Goal: Transaction & Acquisition: Book appointment/travel/reservation

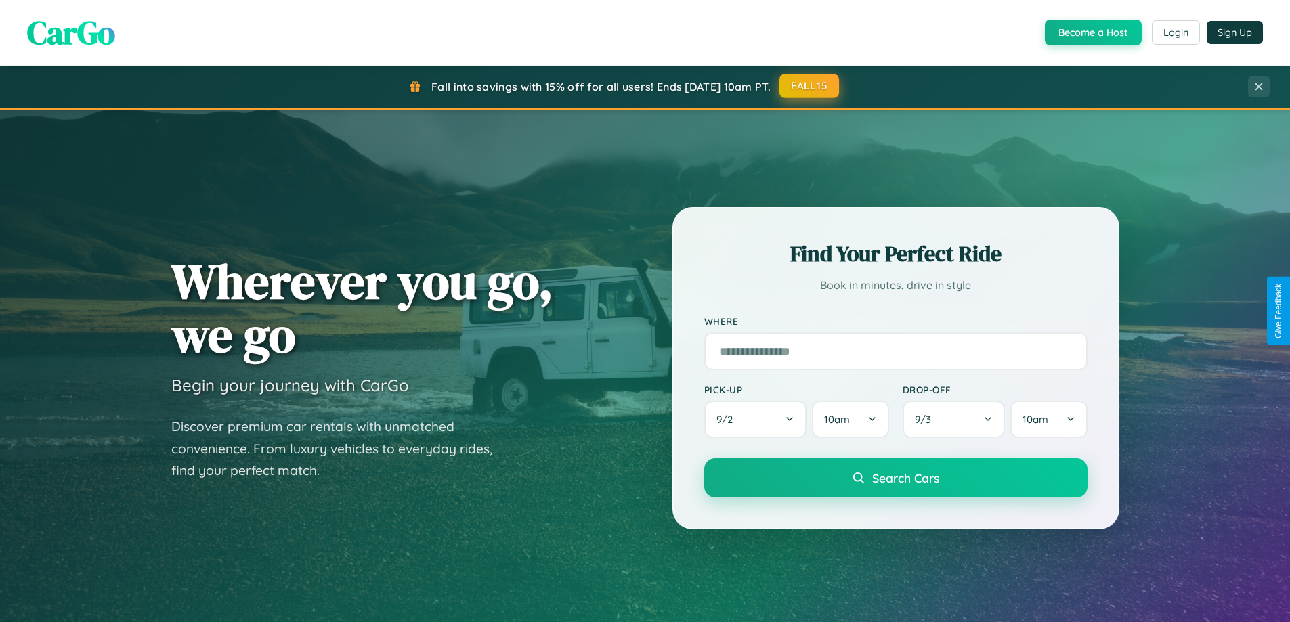
click at [810, 86] on button "FALL15" at bounding box center [809, 86] width 60 height 24
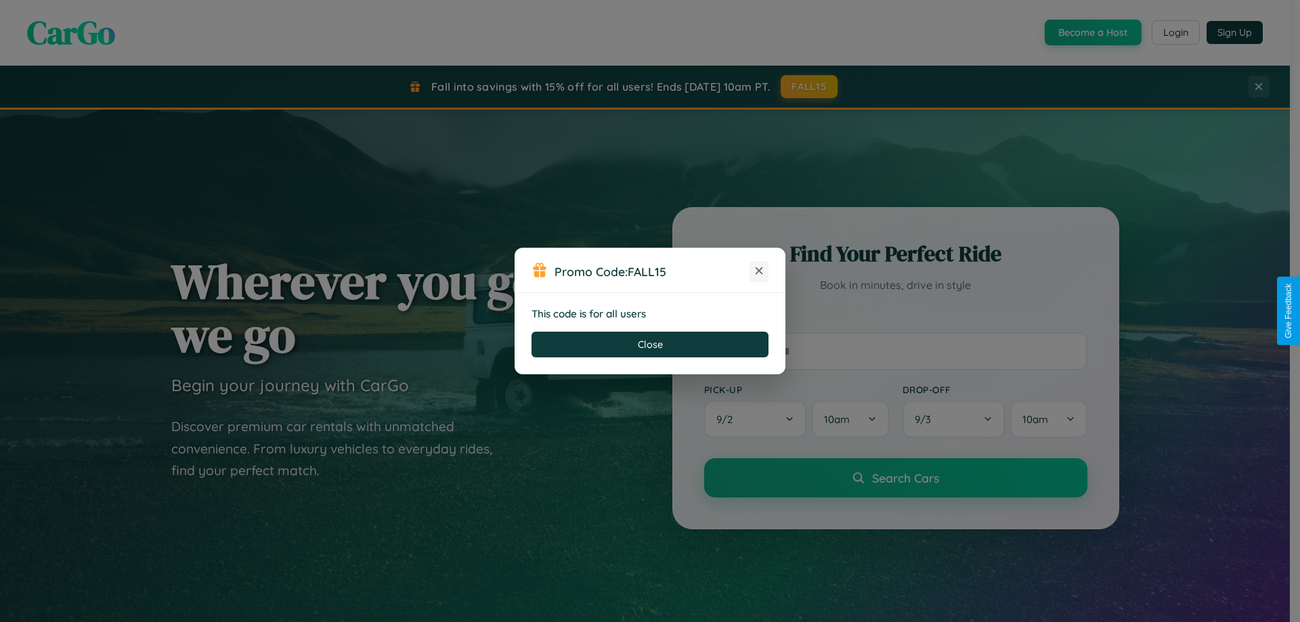
click at [759, 272] on icon at bounding box center [759, 271] width 14 height 14
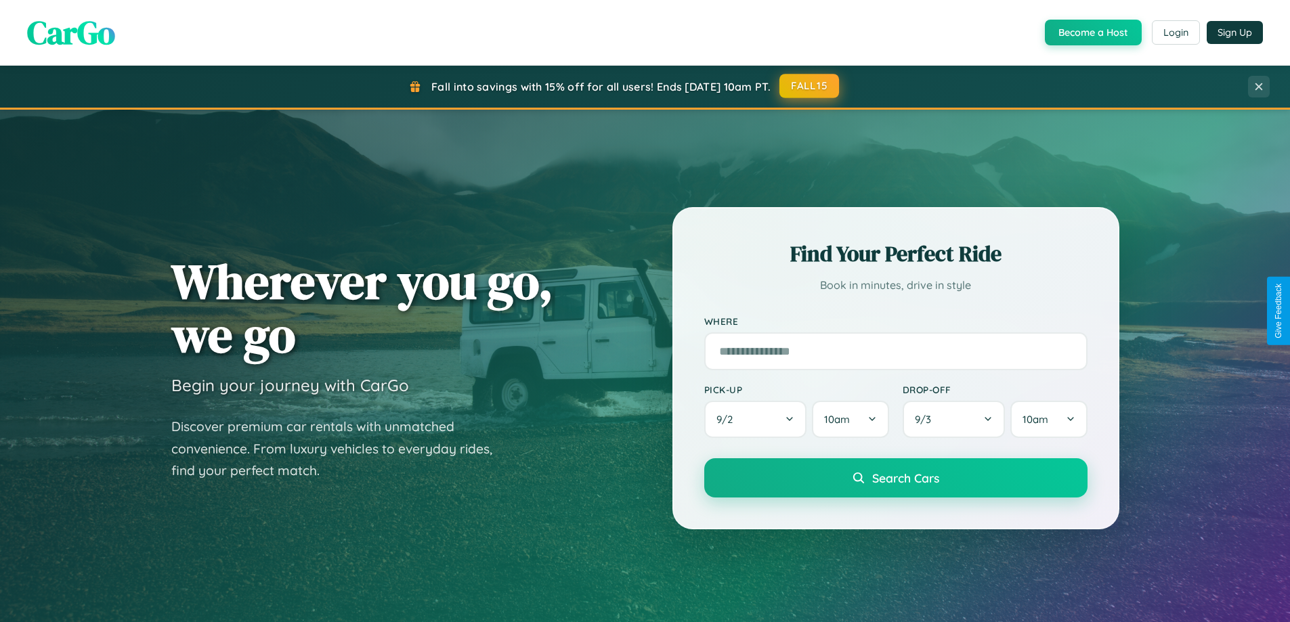
click at [810, 86] on button "FALL15" at bounding box center [809, 86] width 60 height 24
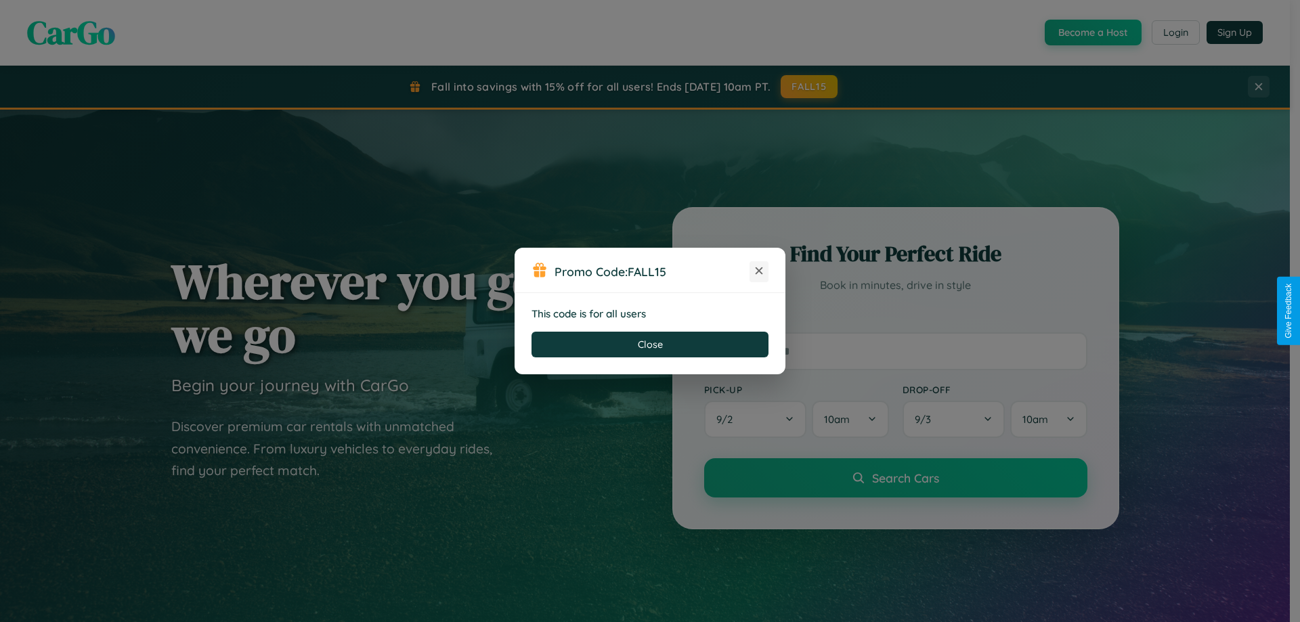
click at [759, 272] on icon at bounding box center [759, 271] width 14 height 14
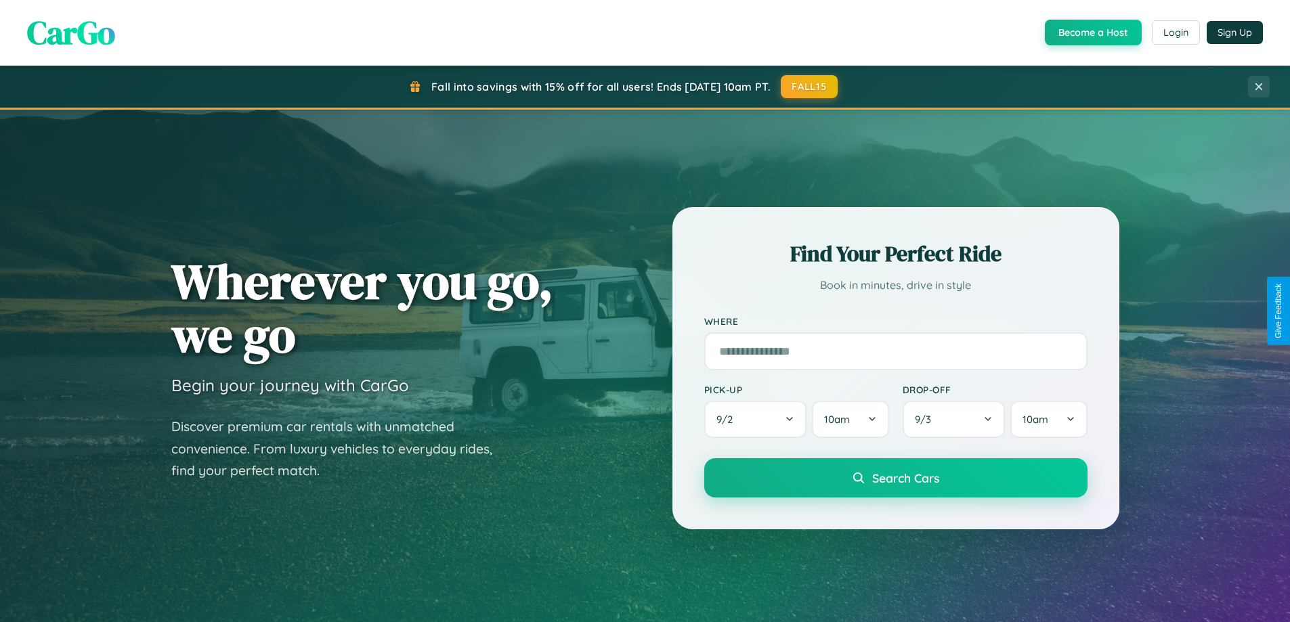
scroll to position [2175, 0]
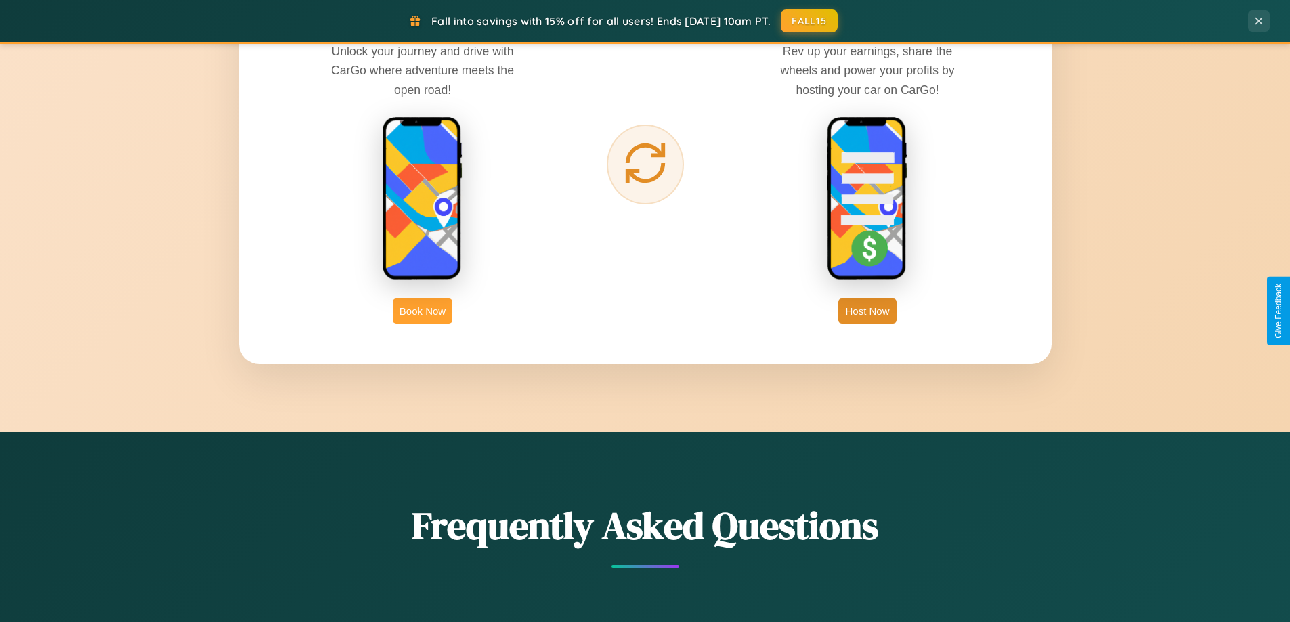
click at [423, 311] on button "Book Now" at bounding box center [423, 311] width 60 height 25
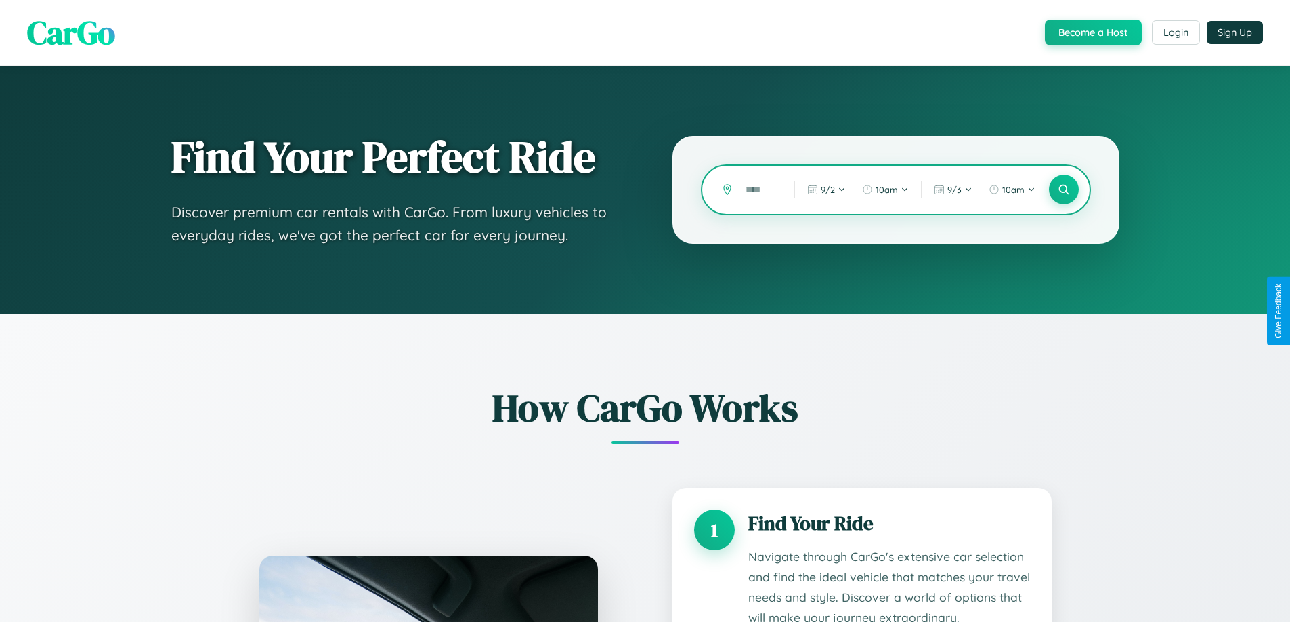
click at [760, 190] on input "text" at bounding box center [760, 190] width 42 height 24
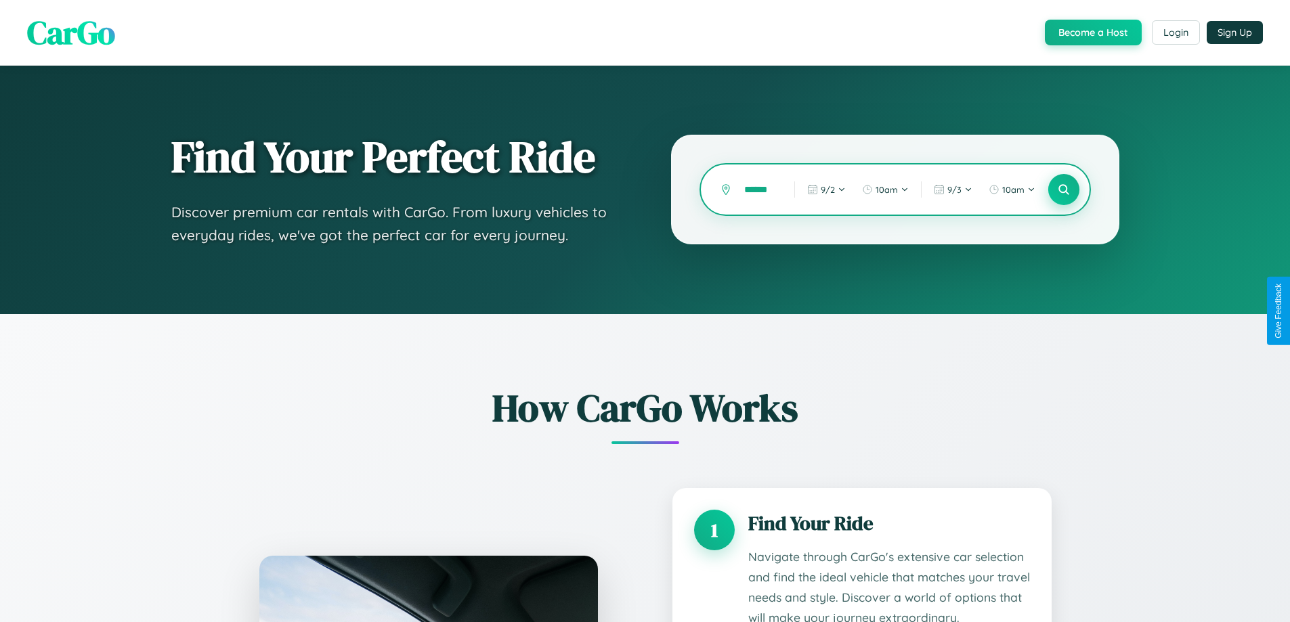
type input "******"
click at [1063, 190] on icon at bounding box center [1063, 189] width 13 height 13
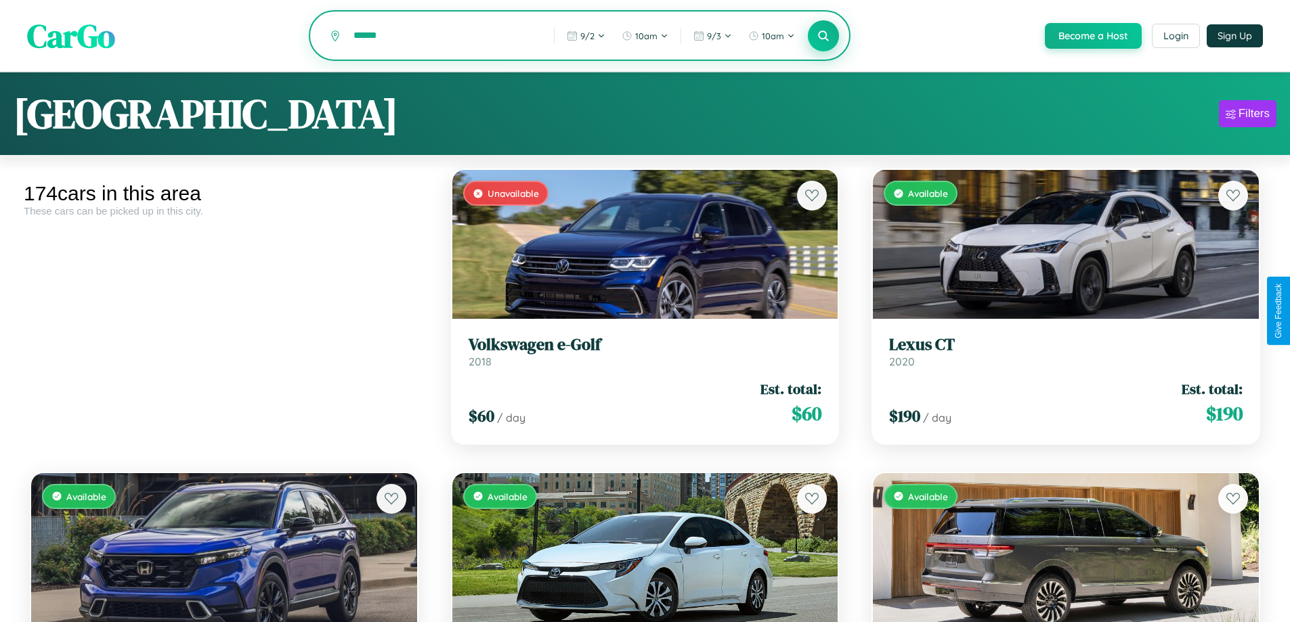
type input "******"
click at [823, 37] on icon at bounding box center [823, 35] width 13 height 13
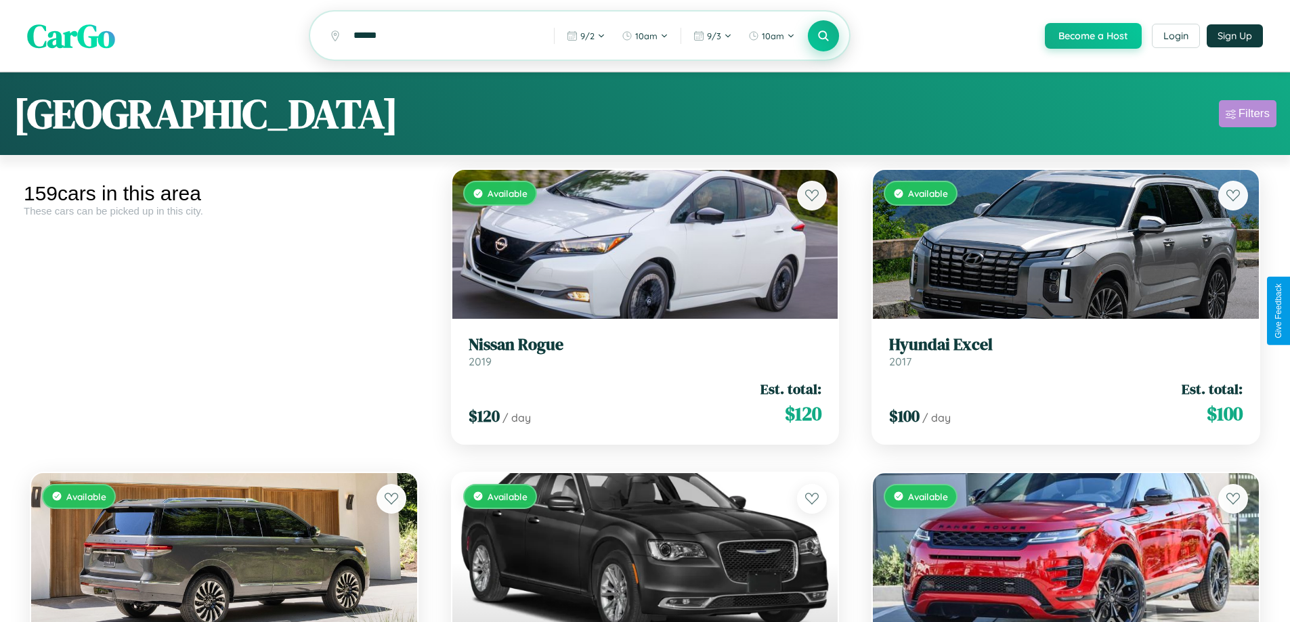
click at [1247, 116] on div "Filters" at bounding box center [1253, 114] width 31 height 14
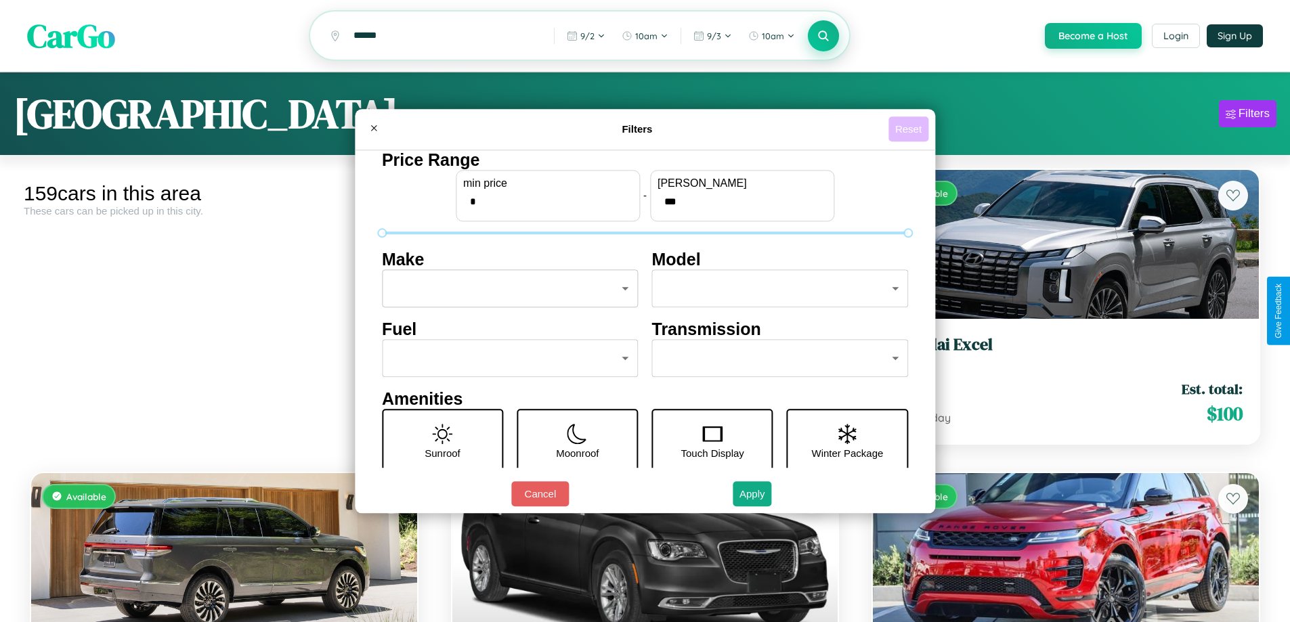
click at [910, 129] on button "Reset" at bounding box center [908, 128] width 40 height 25
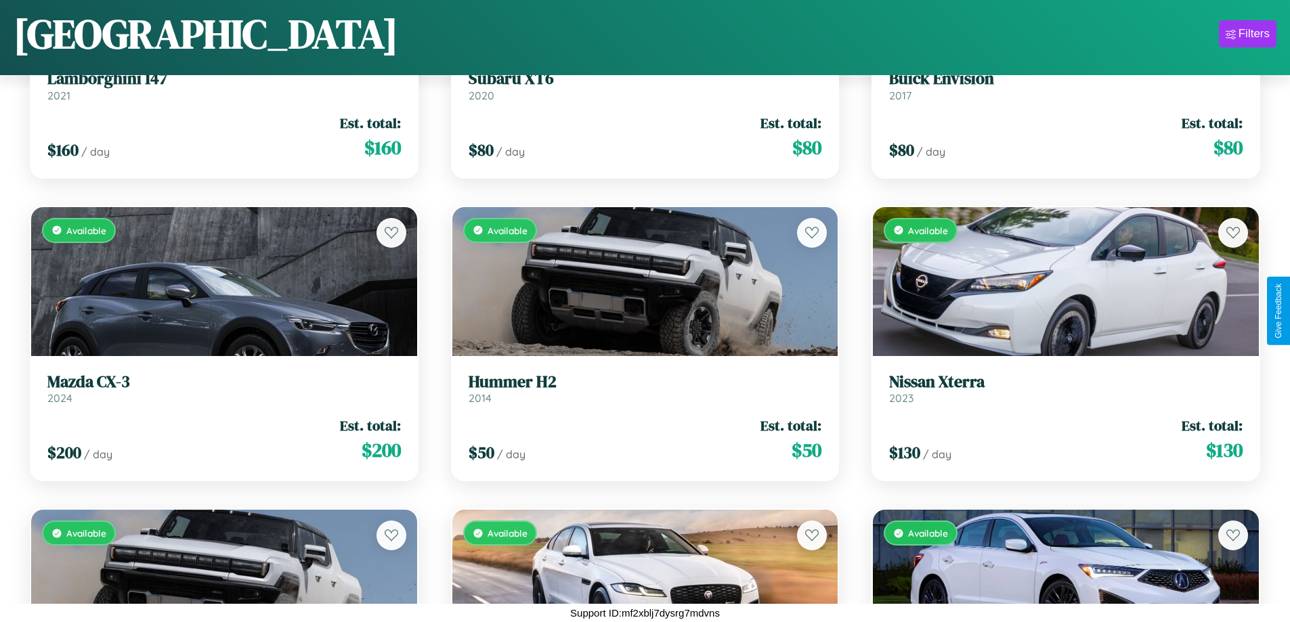
scroll to position [6558, 0]
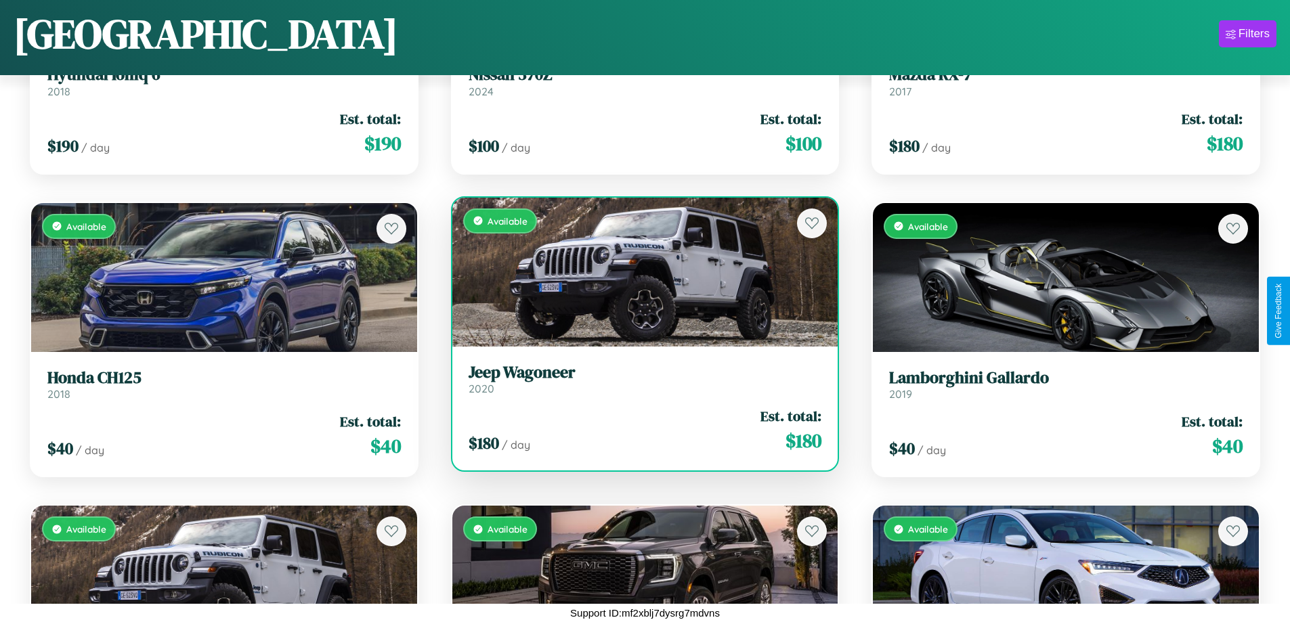
click at [639, 378] on h3 "Jeep Wagoneer" at bounding box center [645, 373] width 353 height 20
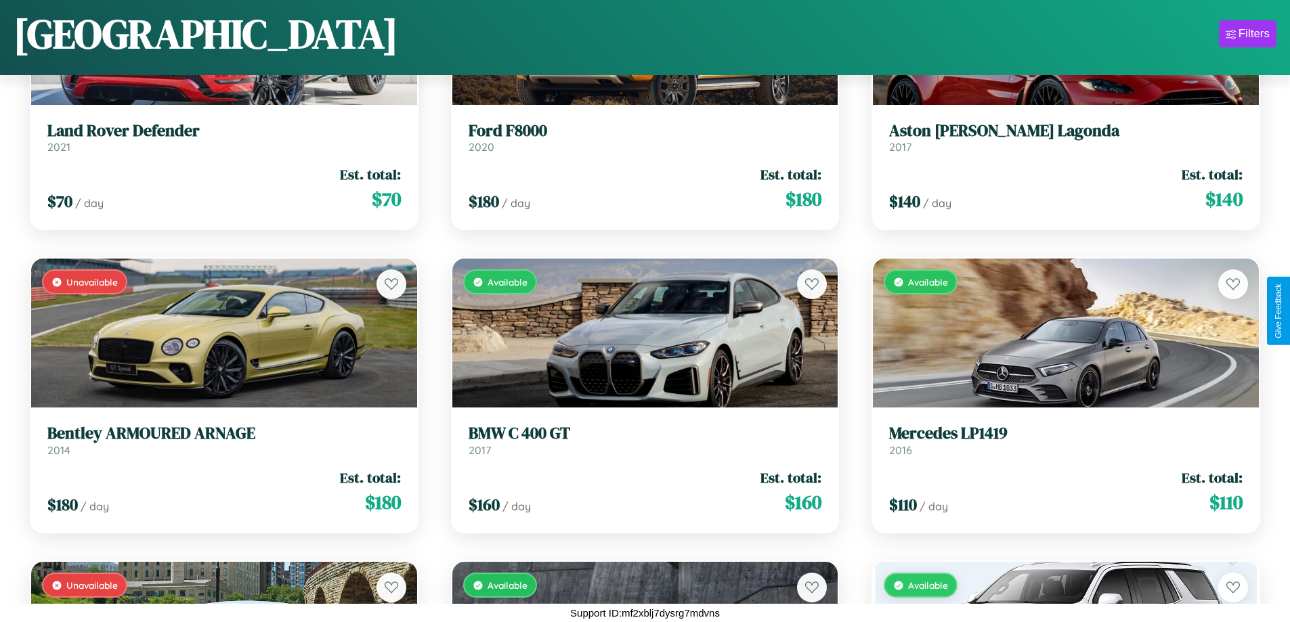
scroll to position [9590, 0]
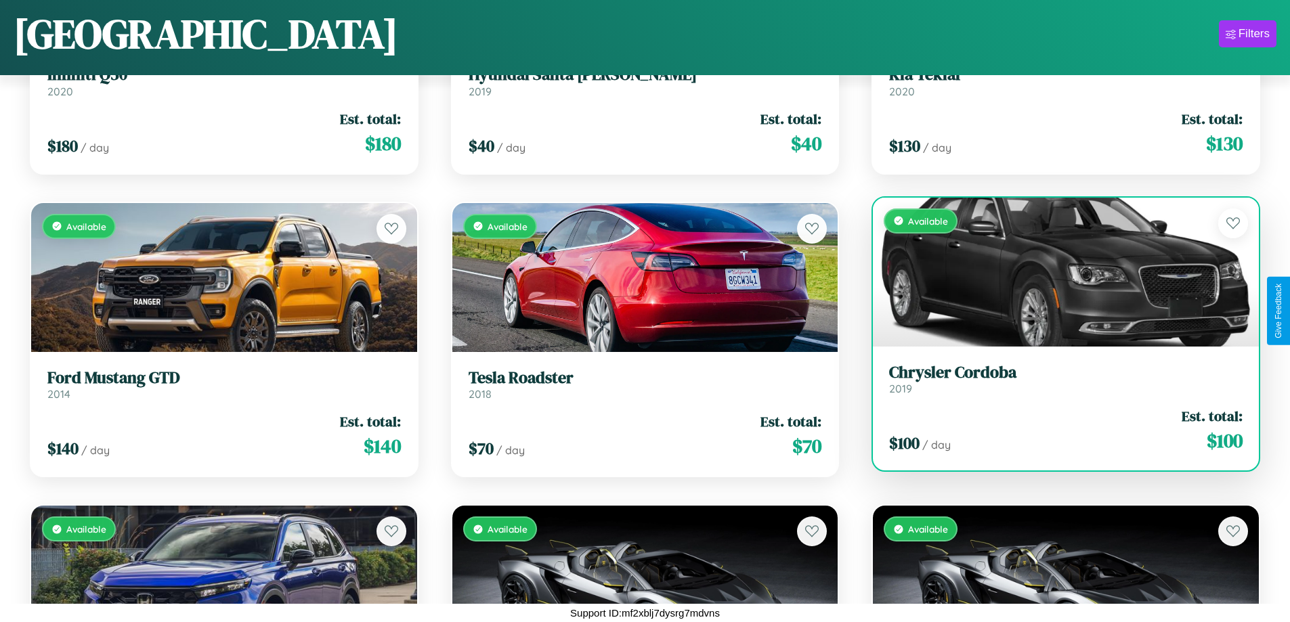
click at [1057, 379] on h3 "Chrysler Cordoba" at bounding box center [1065, 373] width 353 height 20
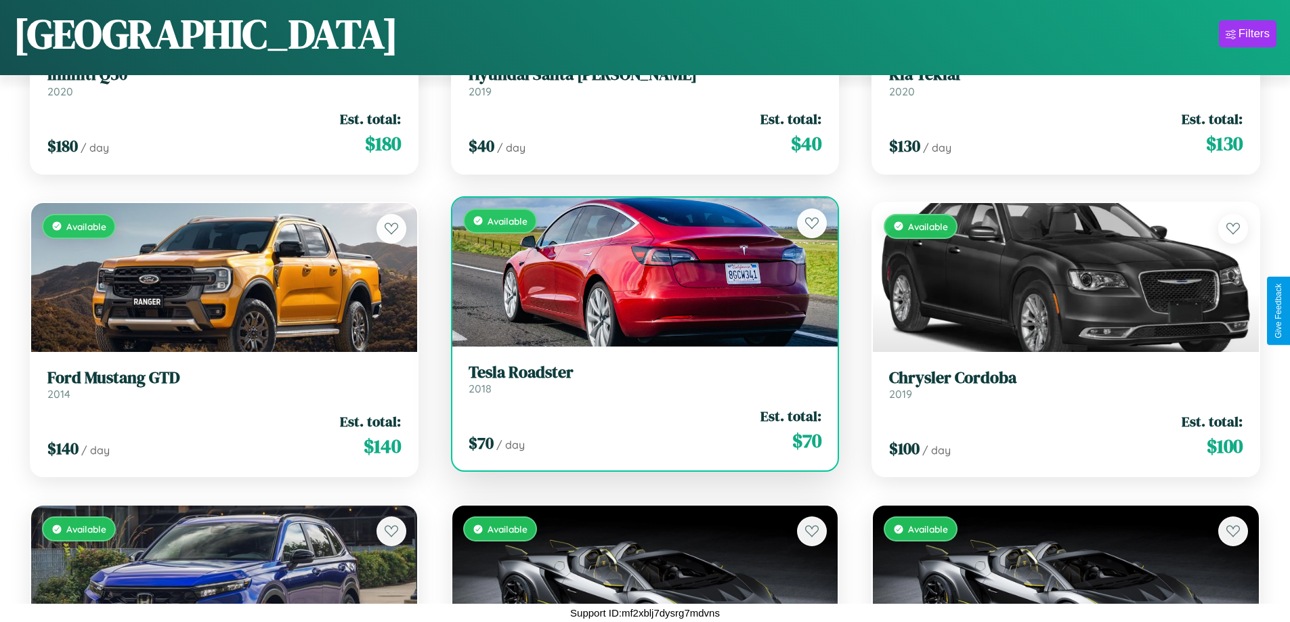
scroll to position [2313, 0]
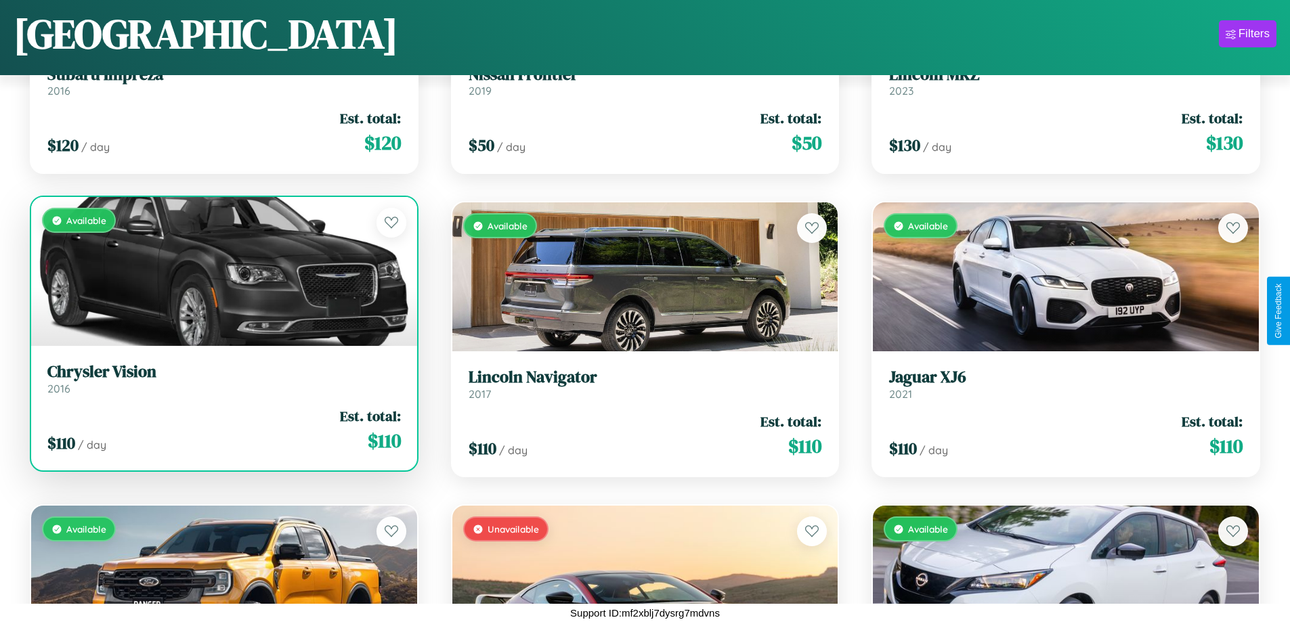
click at [222, 379] on h3 "Chrysler Vision" at bounding box center [223, 372] width 353 height 20
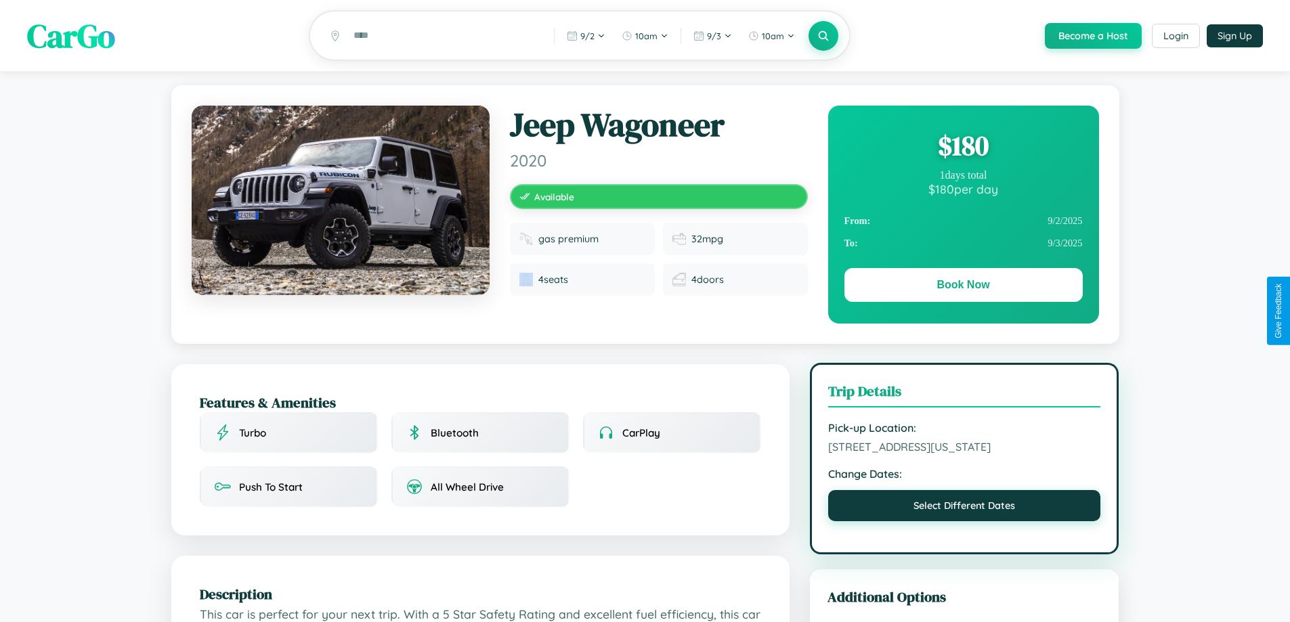
click at [964, 521] on button "Select Different Dates" at bounding box center [964, 505] width 273 height 31
select select "*"
select select "****"
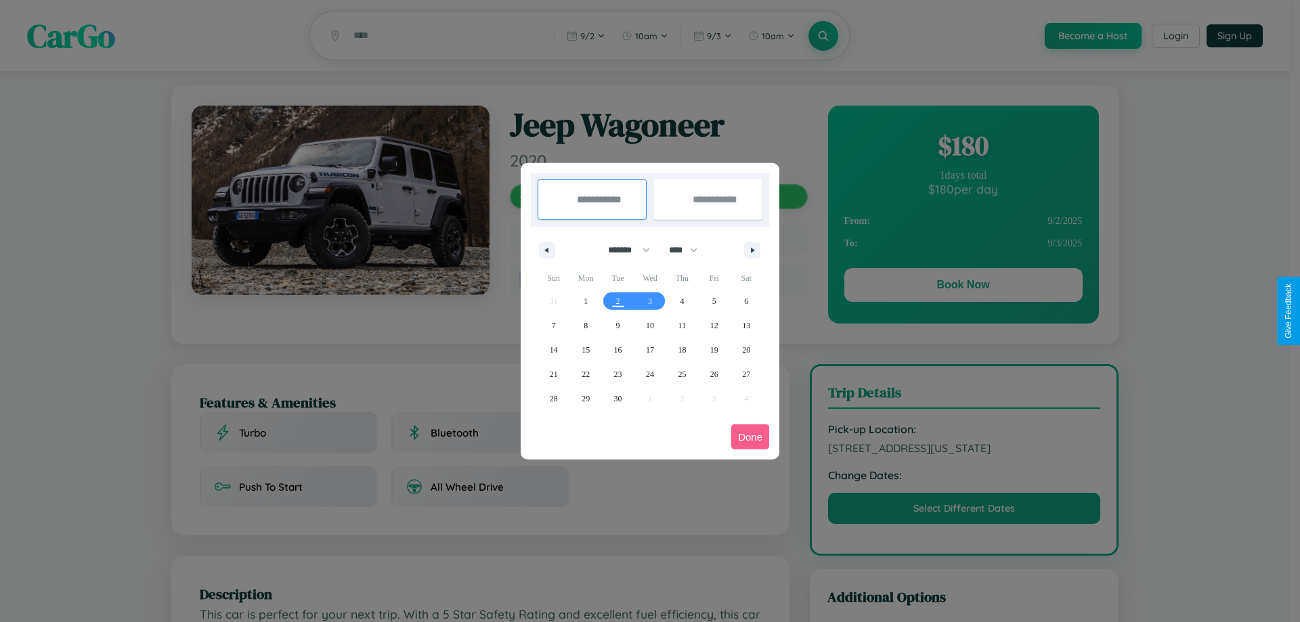
click at [623, 250] on select "******* ******** ***** ***** *** **** **** ****** ********* ******* ******** **…" at bounding box center [627, 250] width 58 height 22
select select "*"
drag, startPoint x: 689, startPoint y: 250, endPoint x: 650, endPoint y: 272, distance: 44.9
click at [689, 250] on select "**** **** **** **** **** **** **** **** **** **** **** **** **** **** **** ****…" at bounding box center [682, 250] width 41 height 22
select select "****"
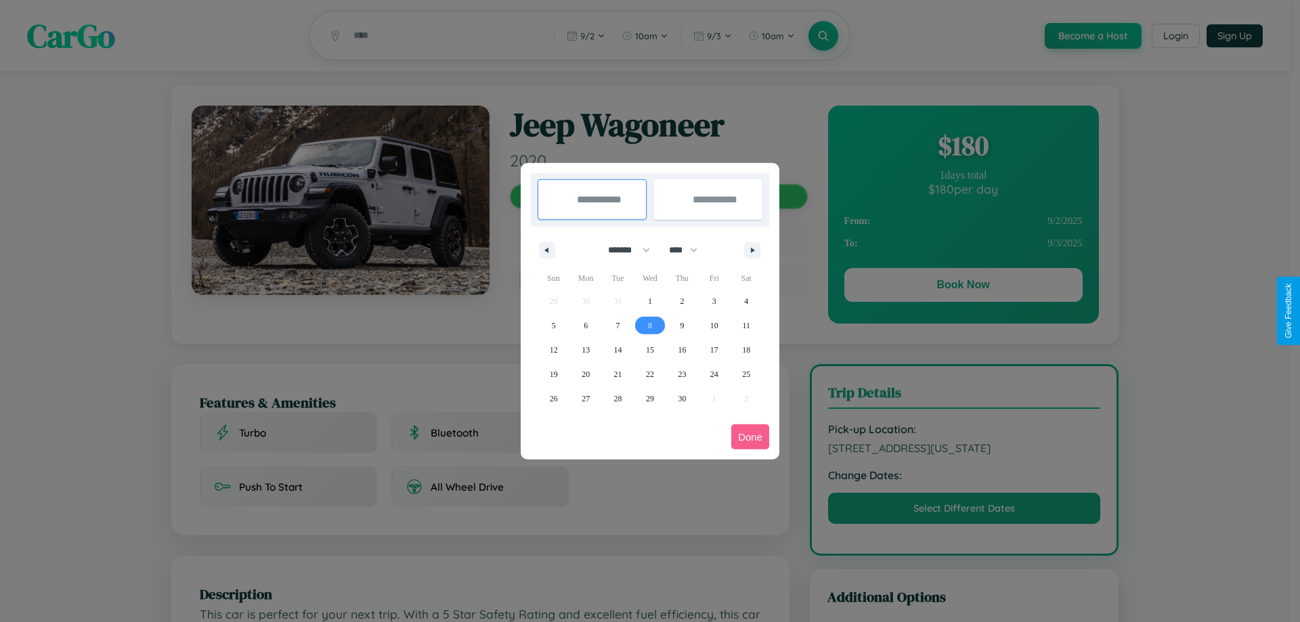
click at [649, 325] on span "8" at bounding box center [650, 325] width 4 height 24
type input "**********"
click at [682, 349] on span "16" at bounding box center [682, 350] width 8 height 24
type input "**********"
click at [750, 437] on button "Done" at bounding box center [750, 437] width 38 height 25
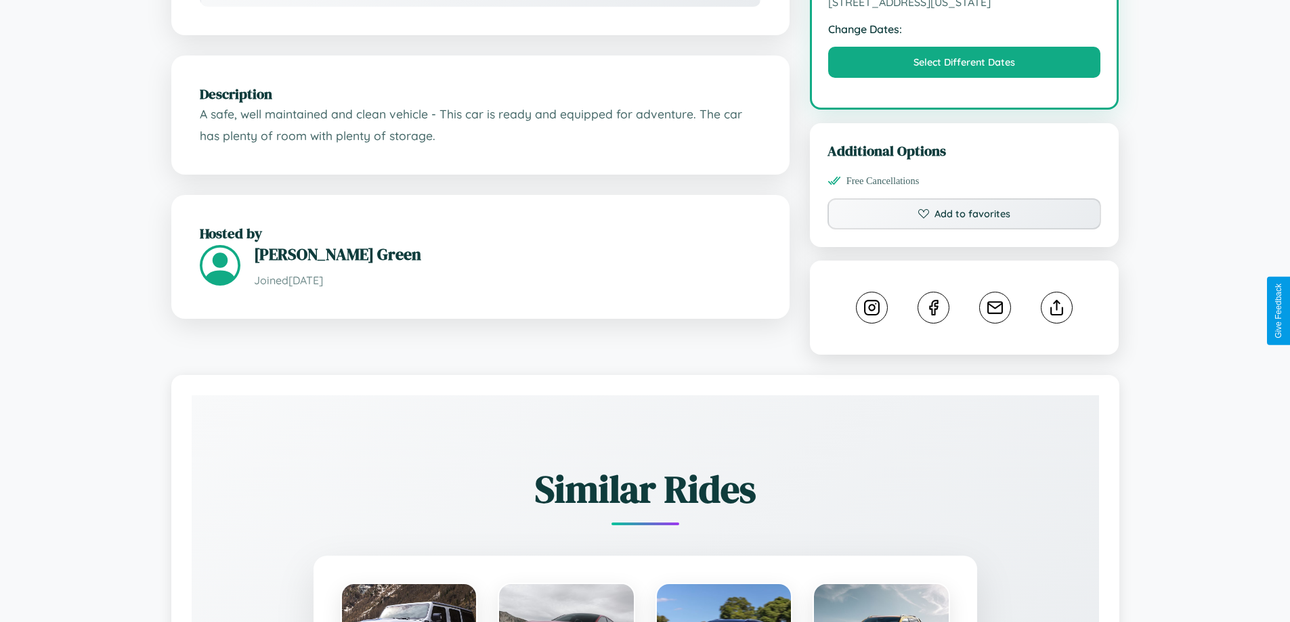
scroll to position [458, 0]
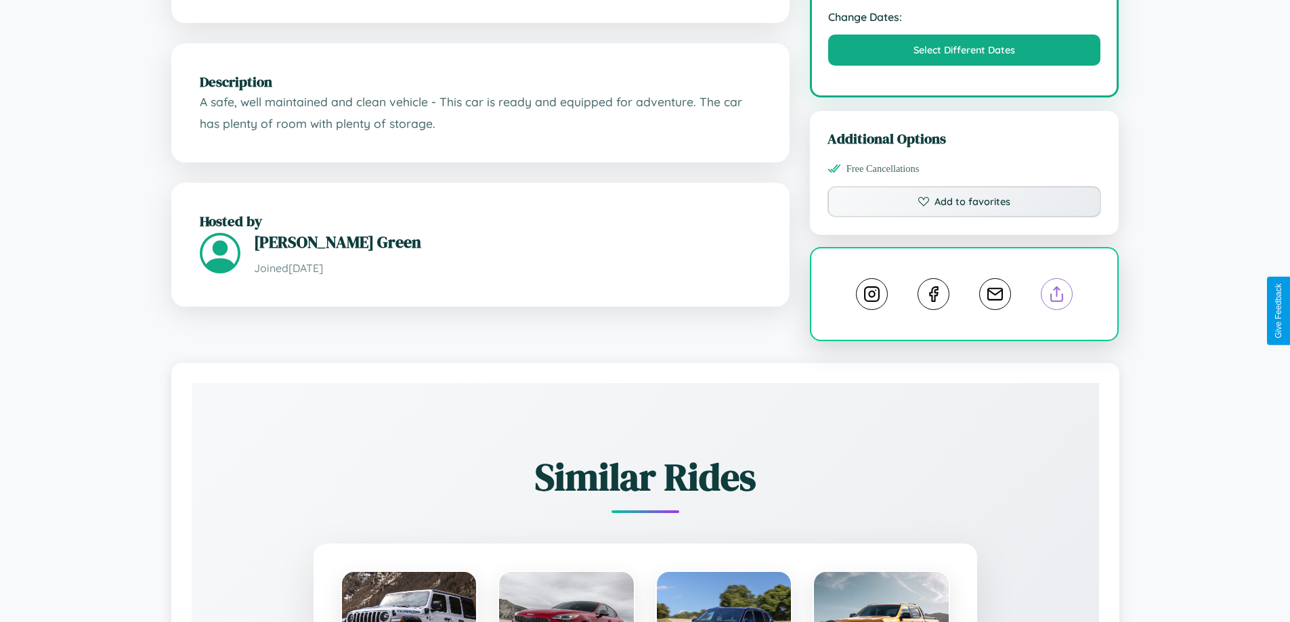
click at [1057, 297] on line at bounding box center [1057, 291] width 0 height 9
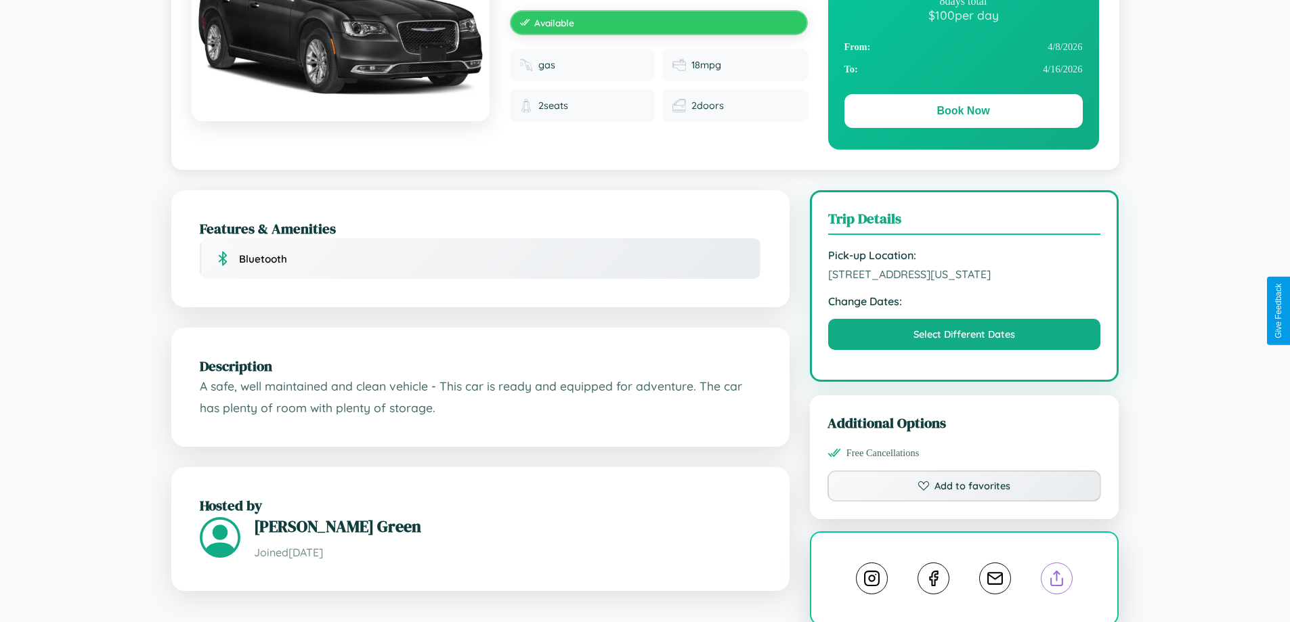
scroll to position [146, 0]
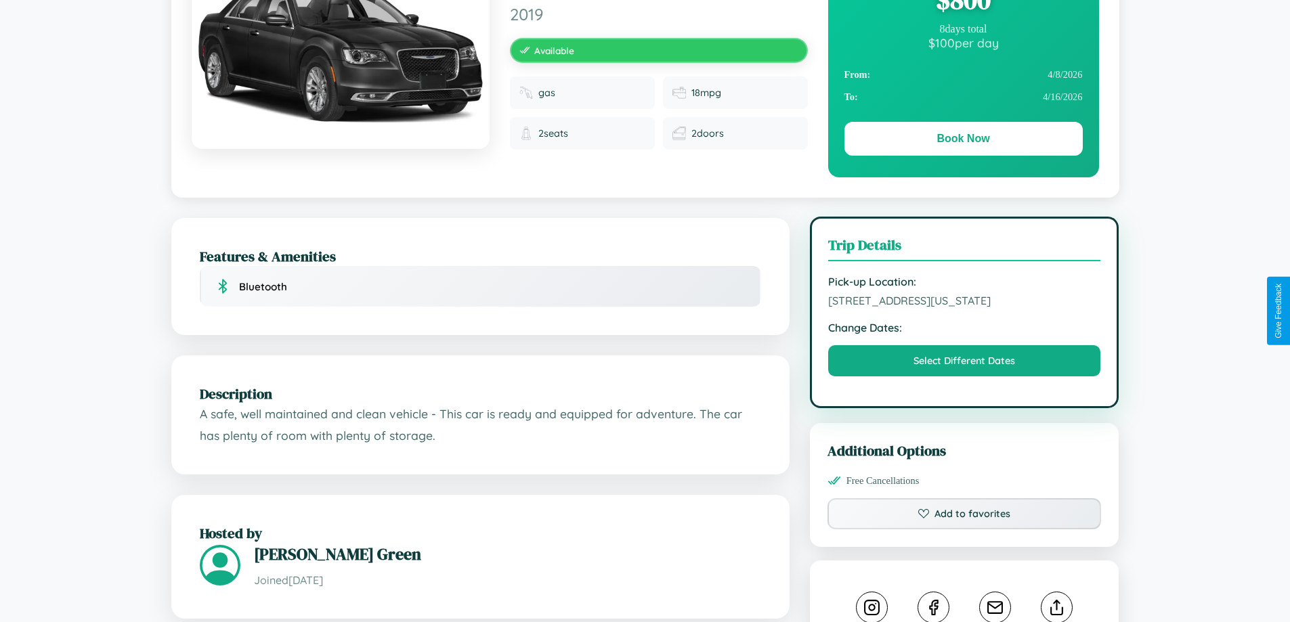
click at [964, 307] on span "8936 Front Street Denver Colorado 28652 United States" at bounding box center [964, 301] width 273 height 14
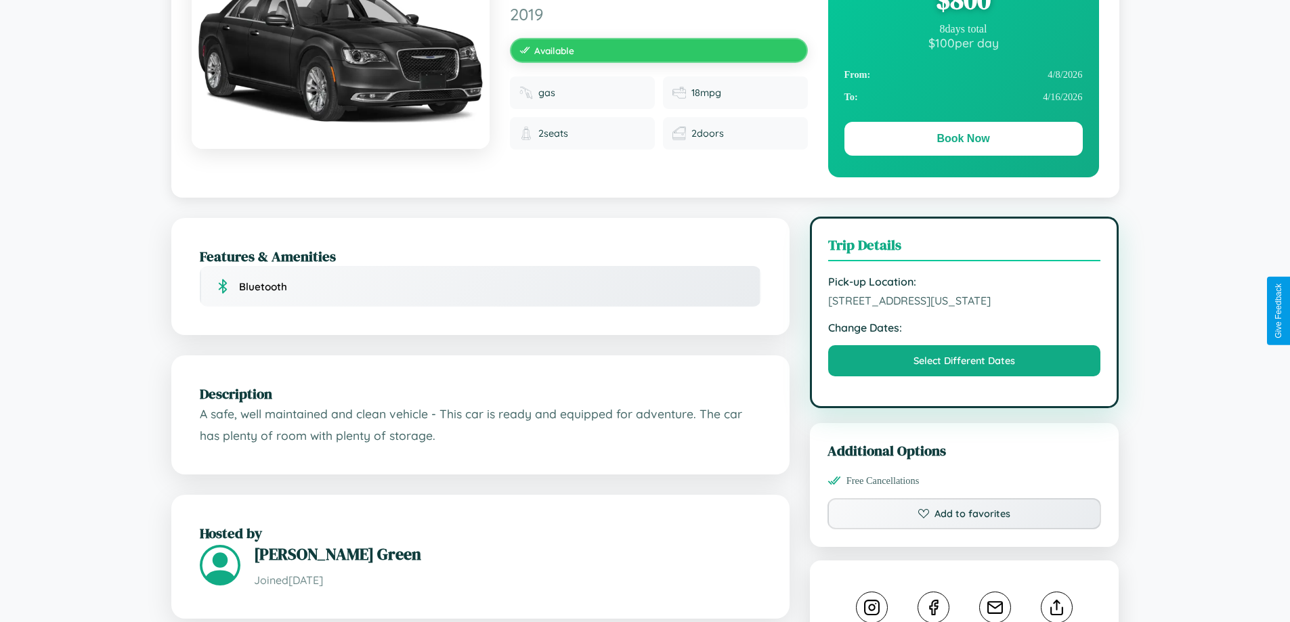
click at [964, 307] on span "8936 Front Street Denver Colorado 28652 United States" at bounding box center [964, 301] width 273 height 14
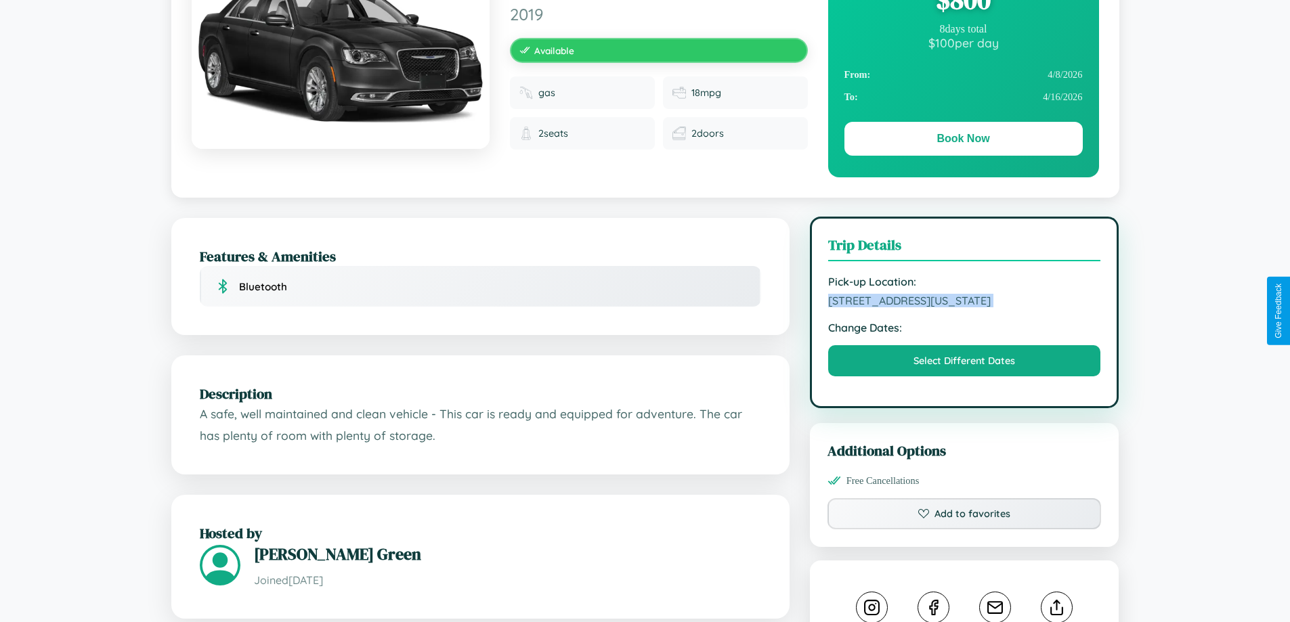
click at [964, 307] on span "8936 Front Street Denver Colorado 28652 United States" at bounding box center [964, 301] width 273 height 14
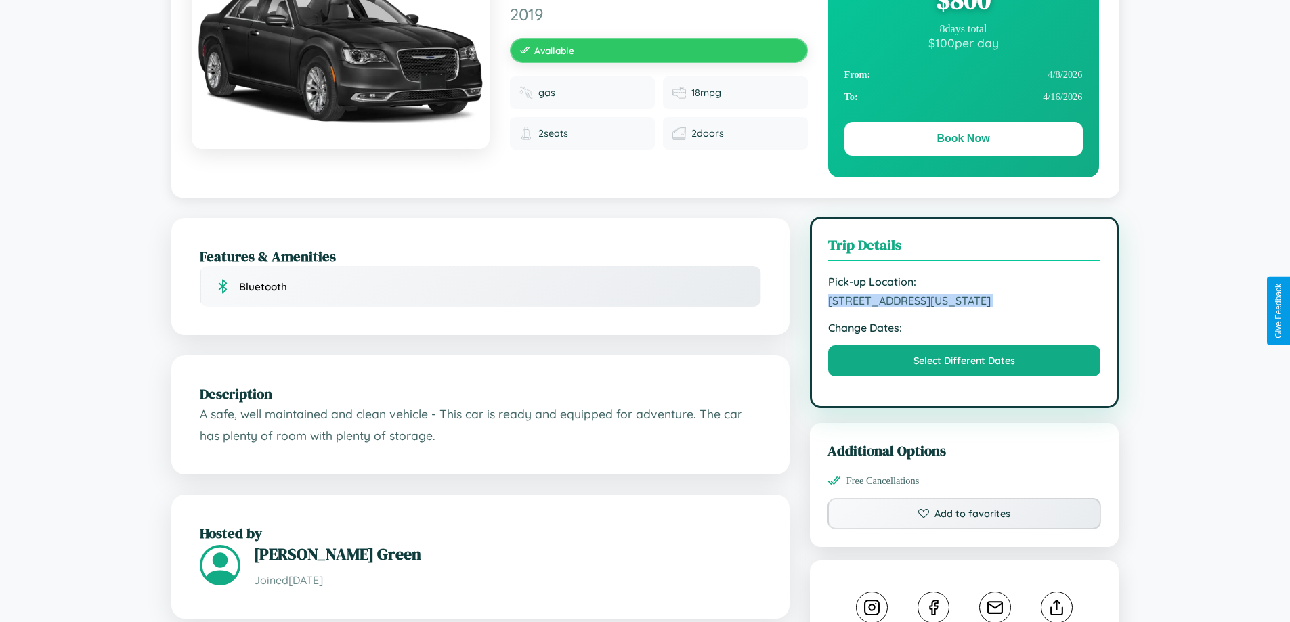
click at [964, 307] on span "8936 Front Street Denver Colorado 28652 United States" at bounding box center [964, 301] width 273 height 14
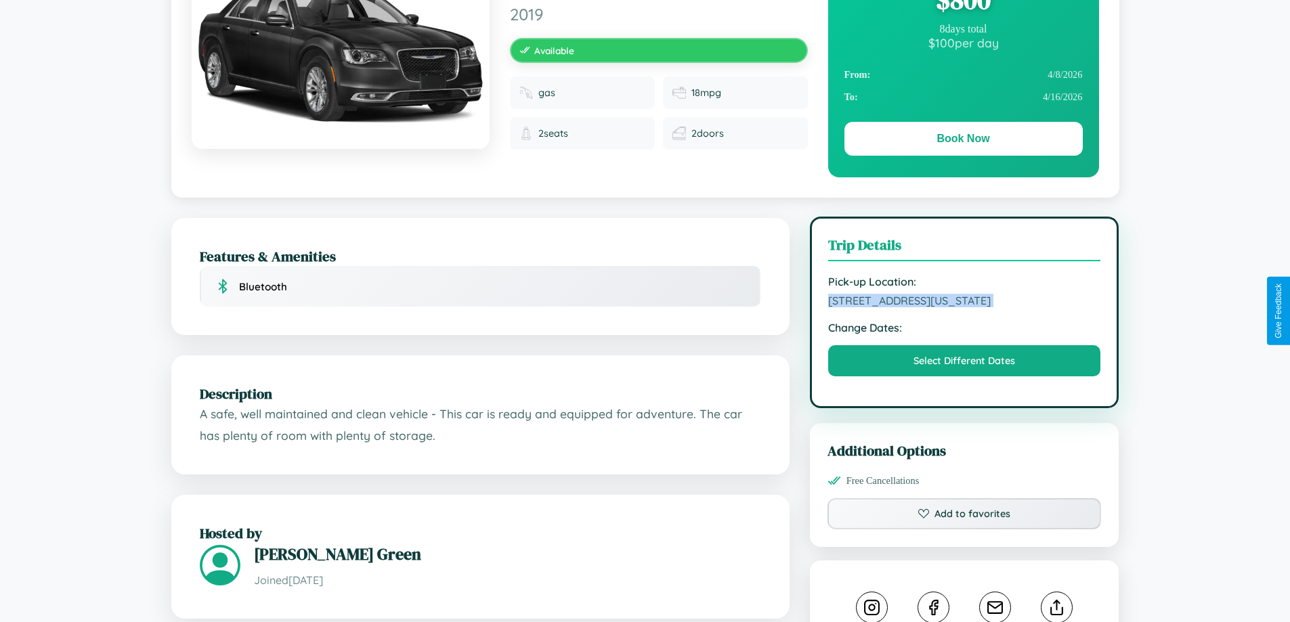
click at [964, 307] on span "8936 Front Street Denver Colorado 28652 United States" at bounding box center [964, 301] width 273 height 14
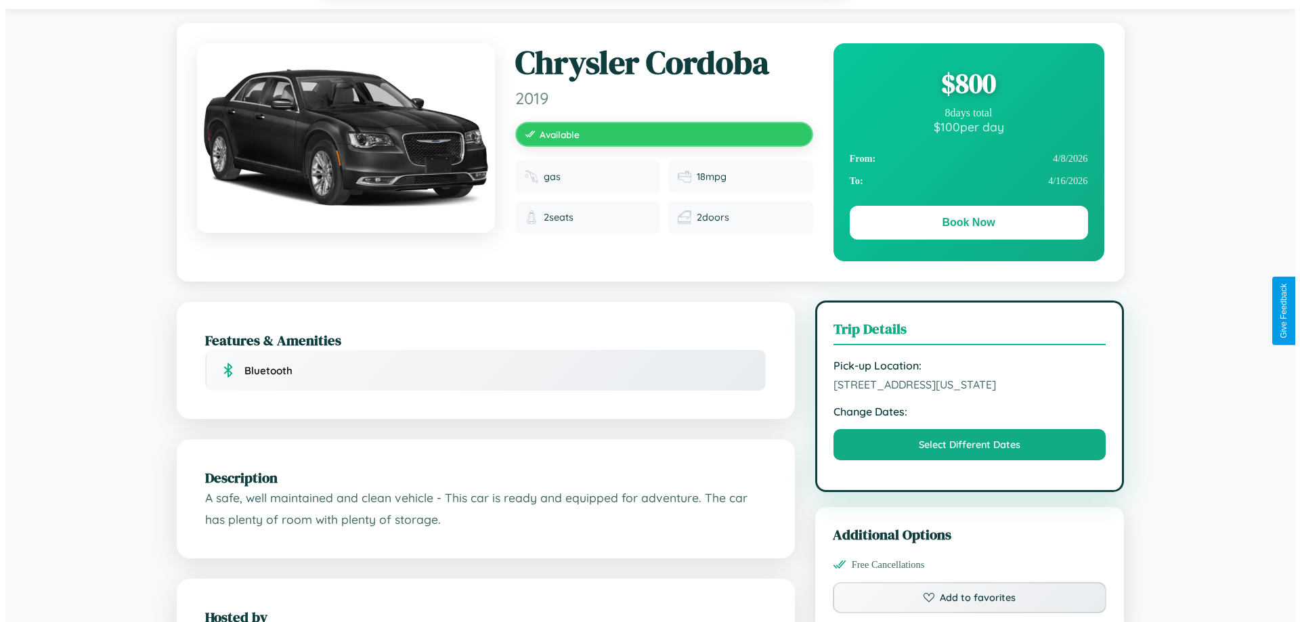
scroll to position [0, 0]
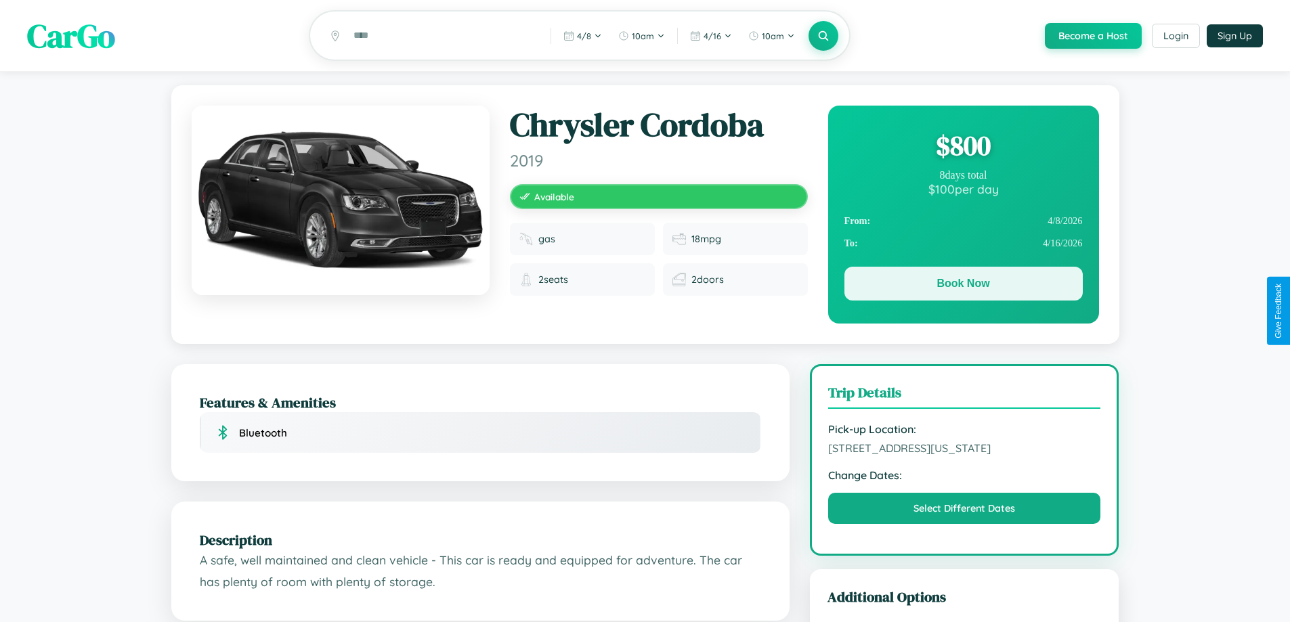
click at [963, 286] on button "Book Now" at bounding box center [963, 284] width 238 height 34
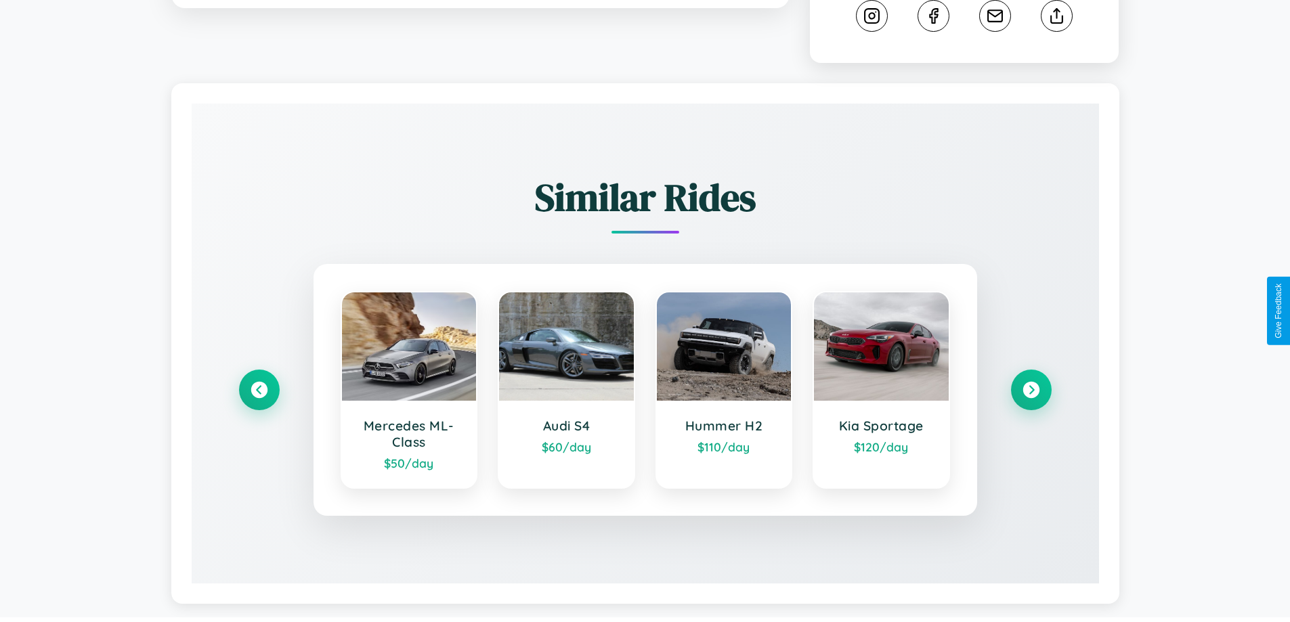
scroll to position [767, 0]
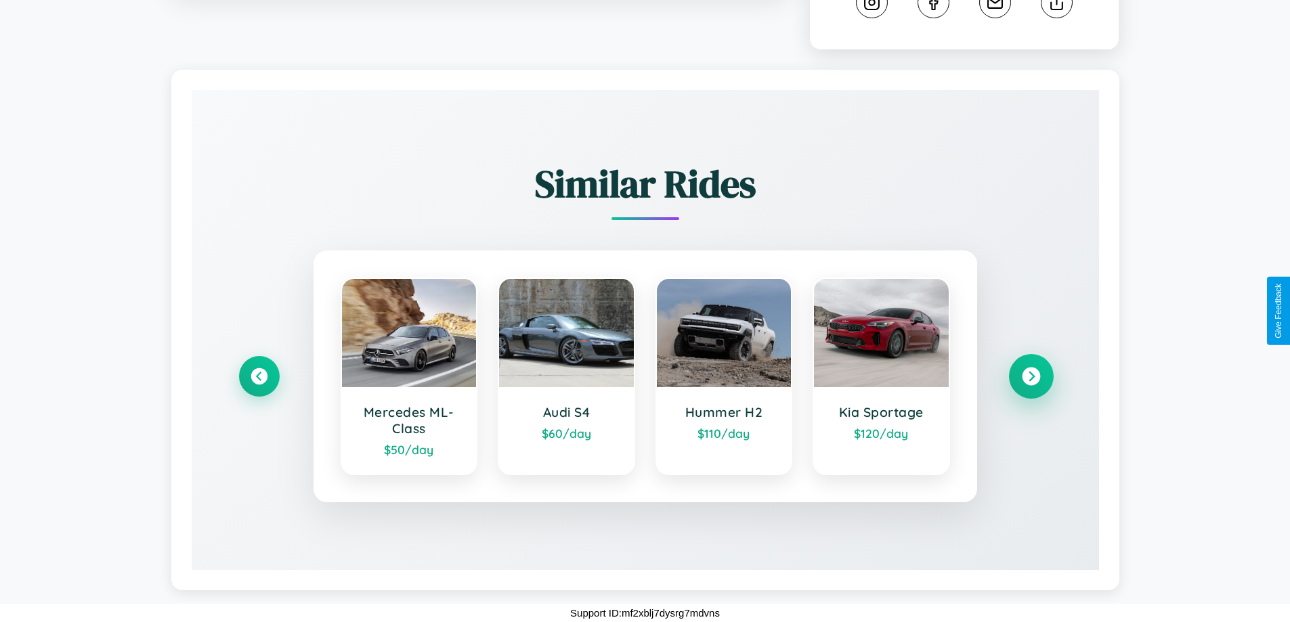
click at [1031, 376] on icon at bounding box center [1031, 377] width 18 height 18
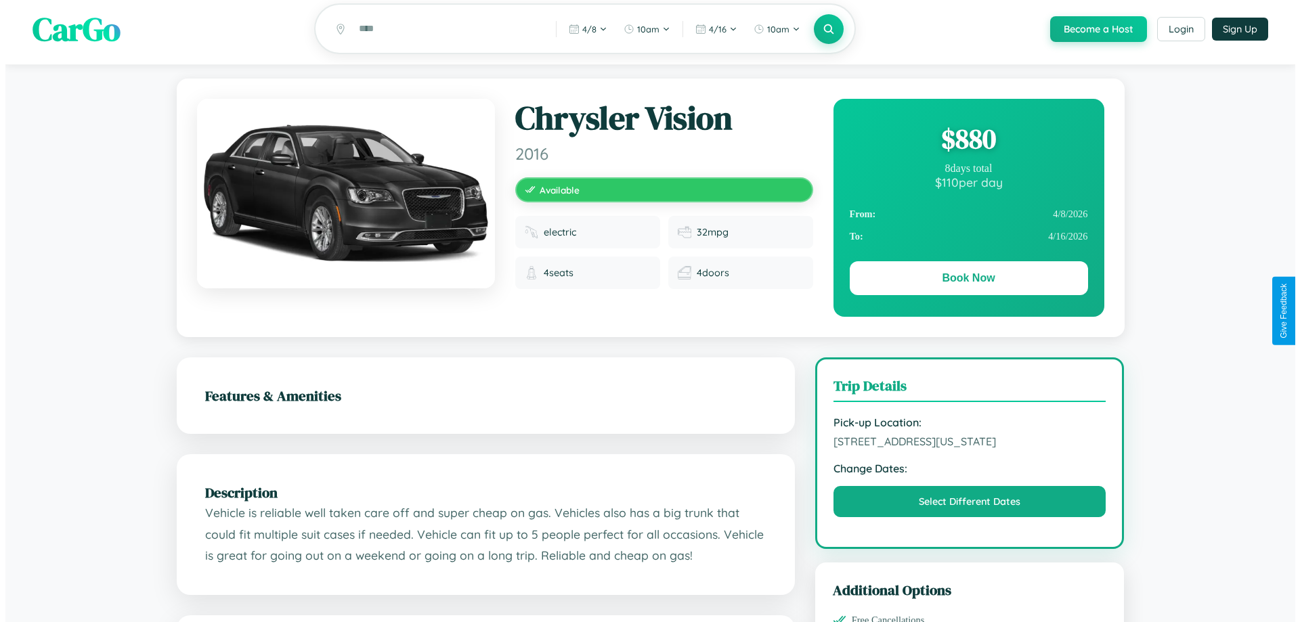
scroll to position [0, 0]
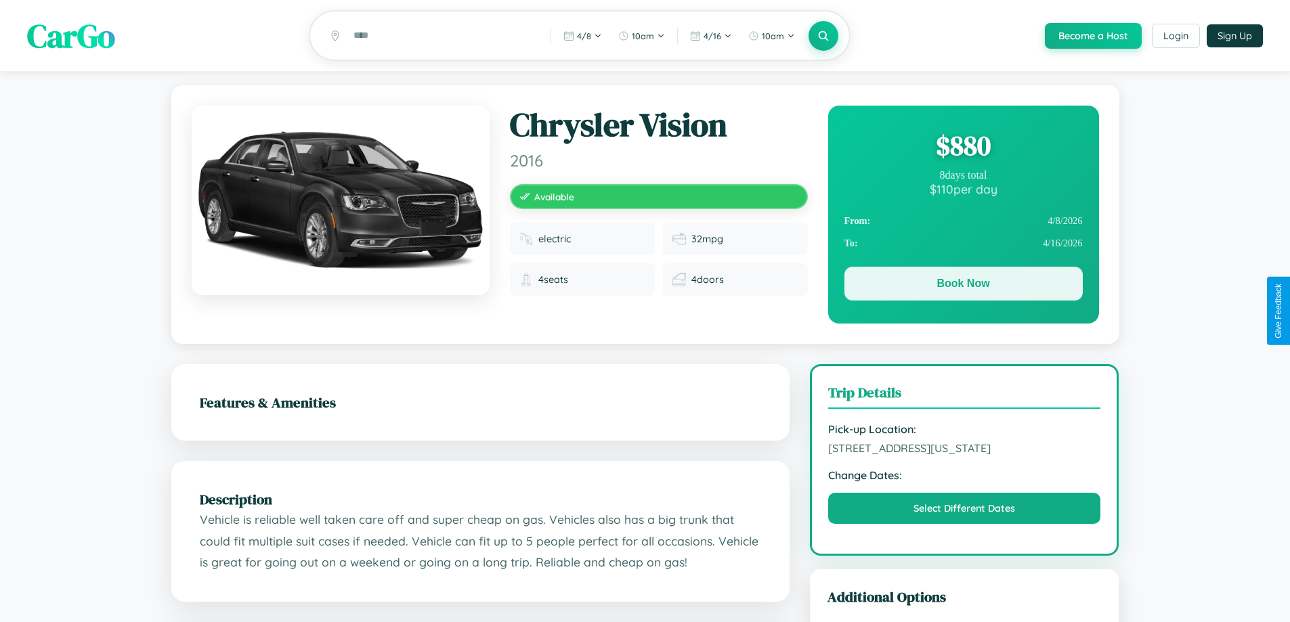
click at [963, 286] on button "Book Now" at bounding box center [963, 284] width 238 height 34
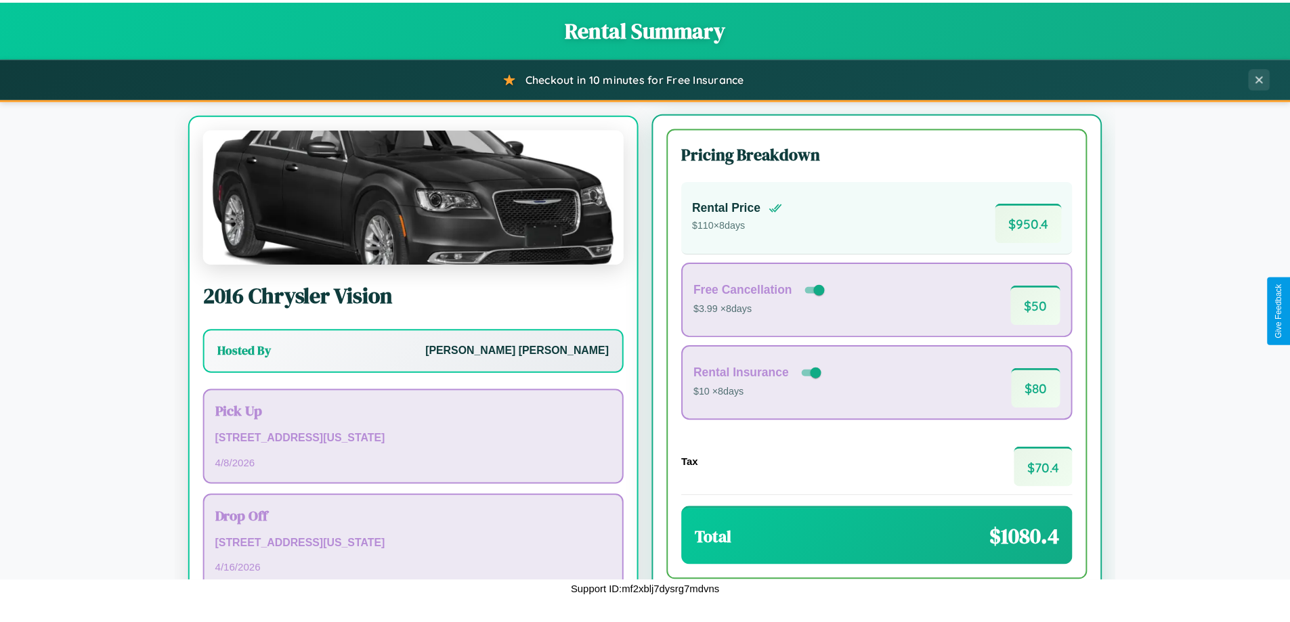
scroll to position [63, 0]
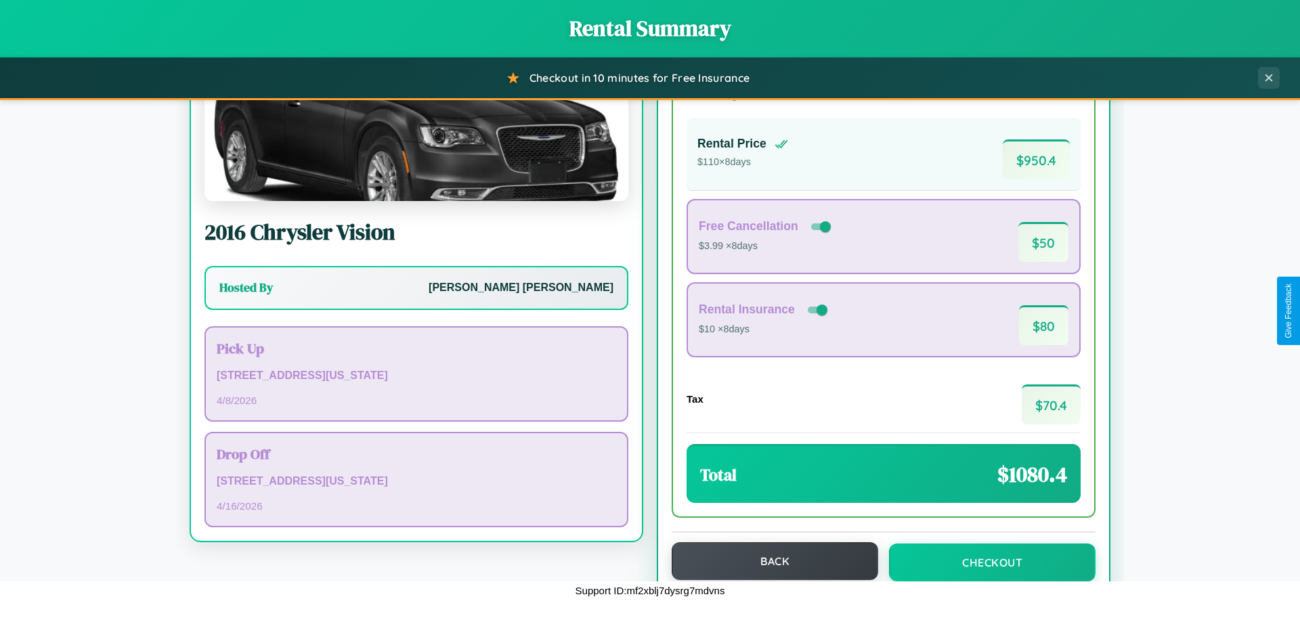
click at [768, 561] on button "Back" at bounding box center [775, 561] width 207 height 38
